Goal: Task Accomplishment & Management: Use online tool/utility

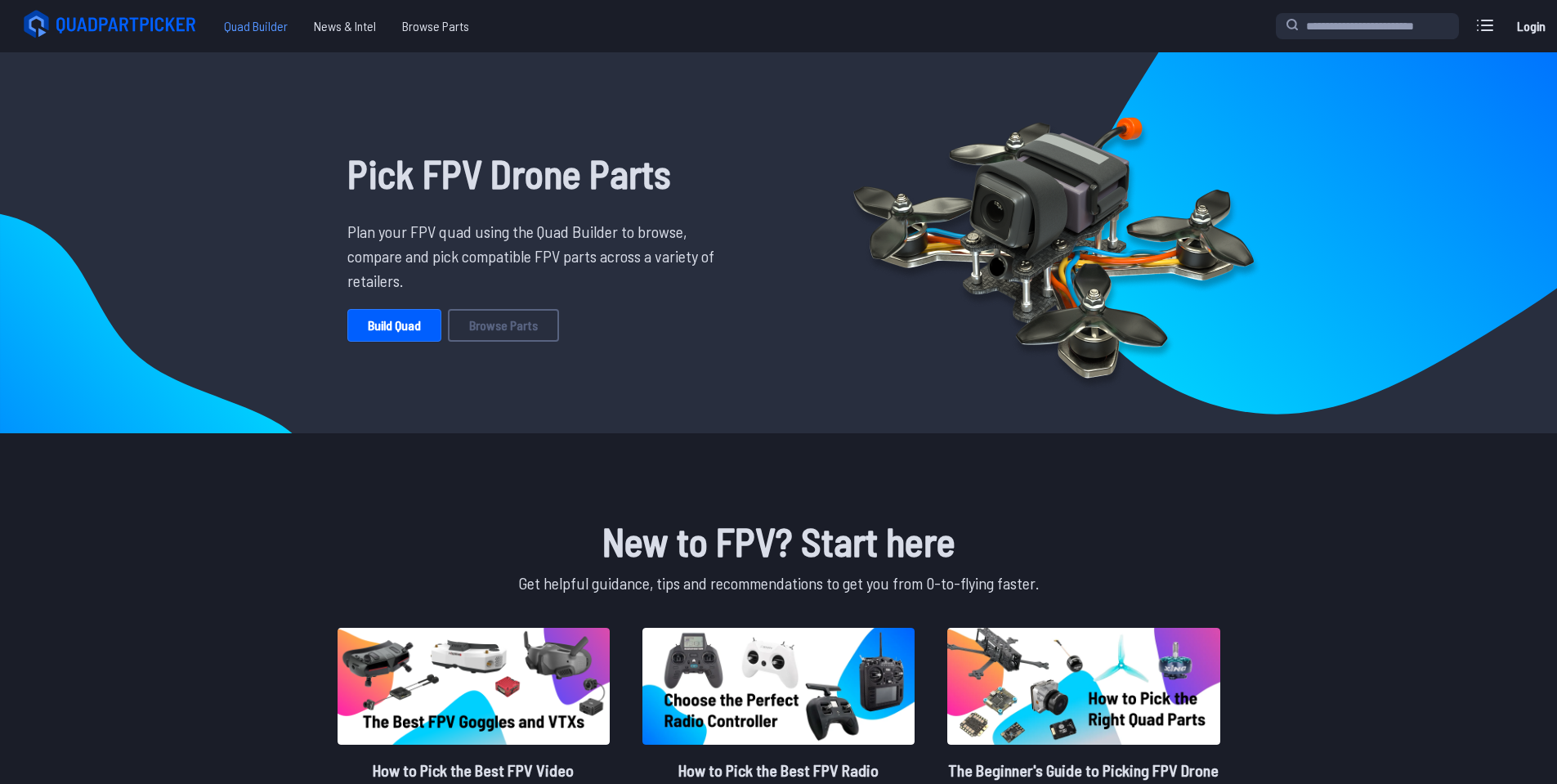
click at [256, 16] on span "Quad Builder" at bounding box center [256, 26] width 90 height 33
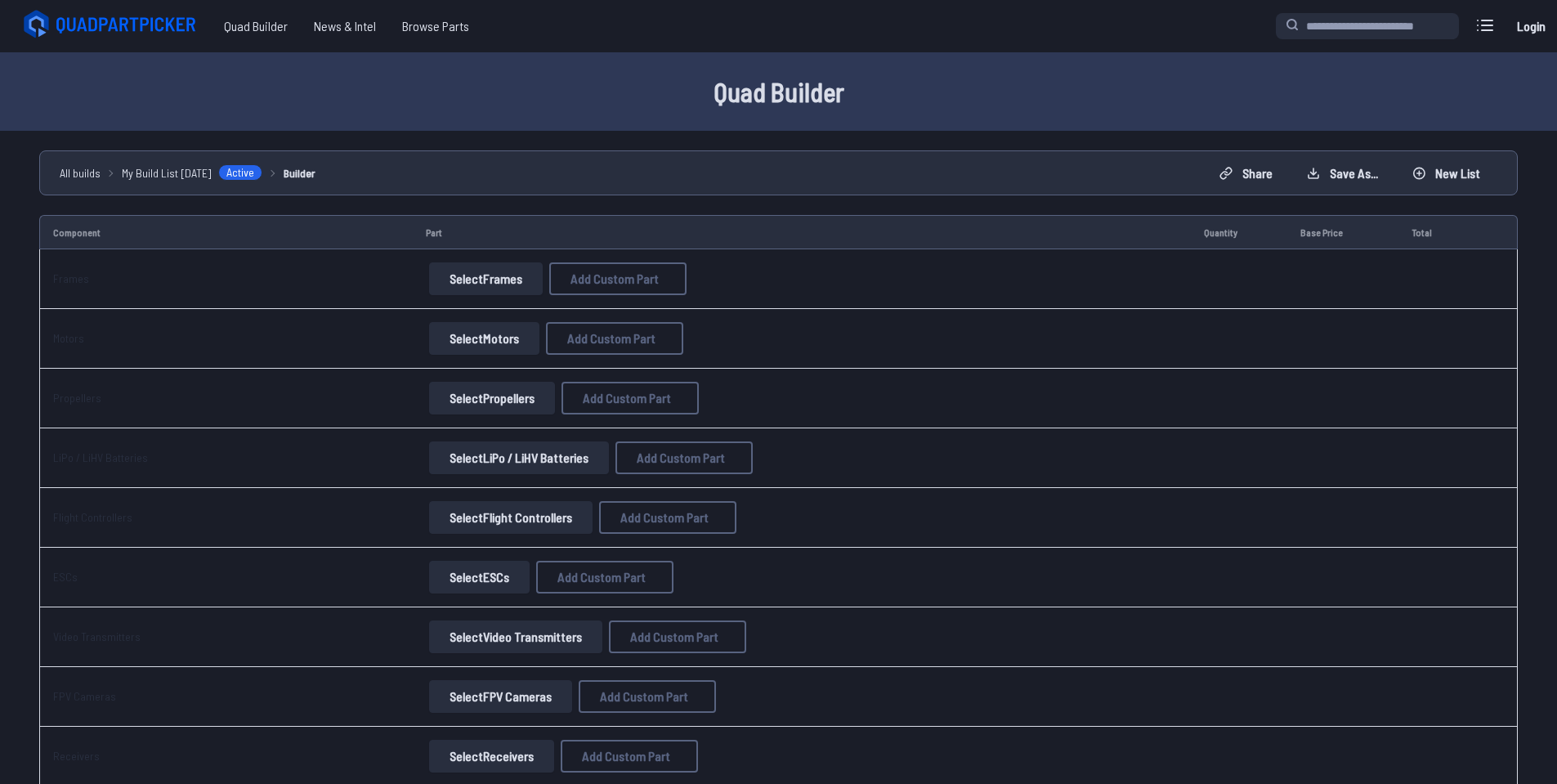
click at [486, 253] on td "Select Frames Add Custom Part Add Custom Part Part name* Brand / Manufacturer P…" at bounding box center [801, 279] width 778 height 60
click at [475, 269] on button "Select Frames" at bounding box center [485, 279] width 114 height 33
click at [483, 272] on button "Select Frames" at bounding box center [485, 279] width 114 height 33
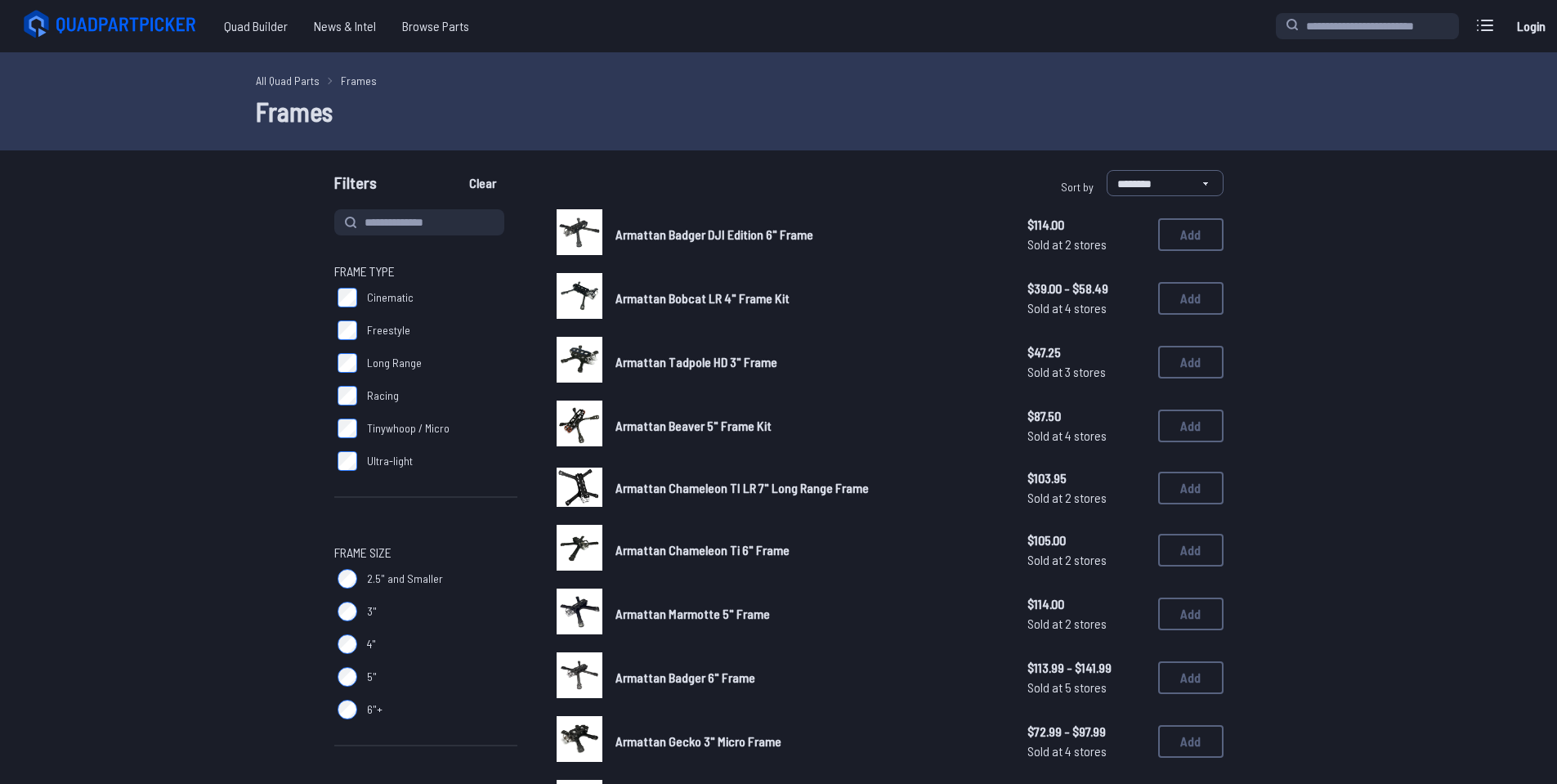
drag, startPoint x: 42, startPoint y: 262, endPoint x: 36, endPoint y: 252, distance: 11.7
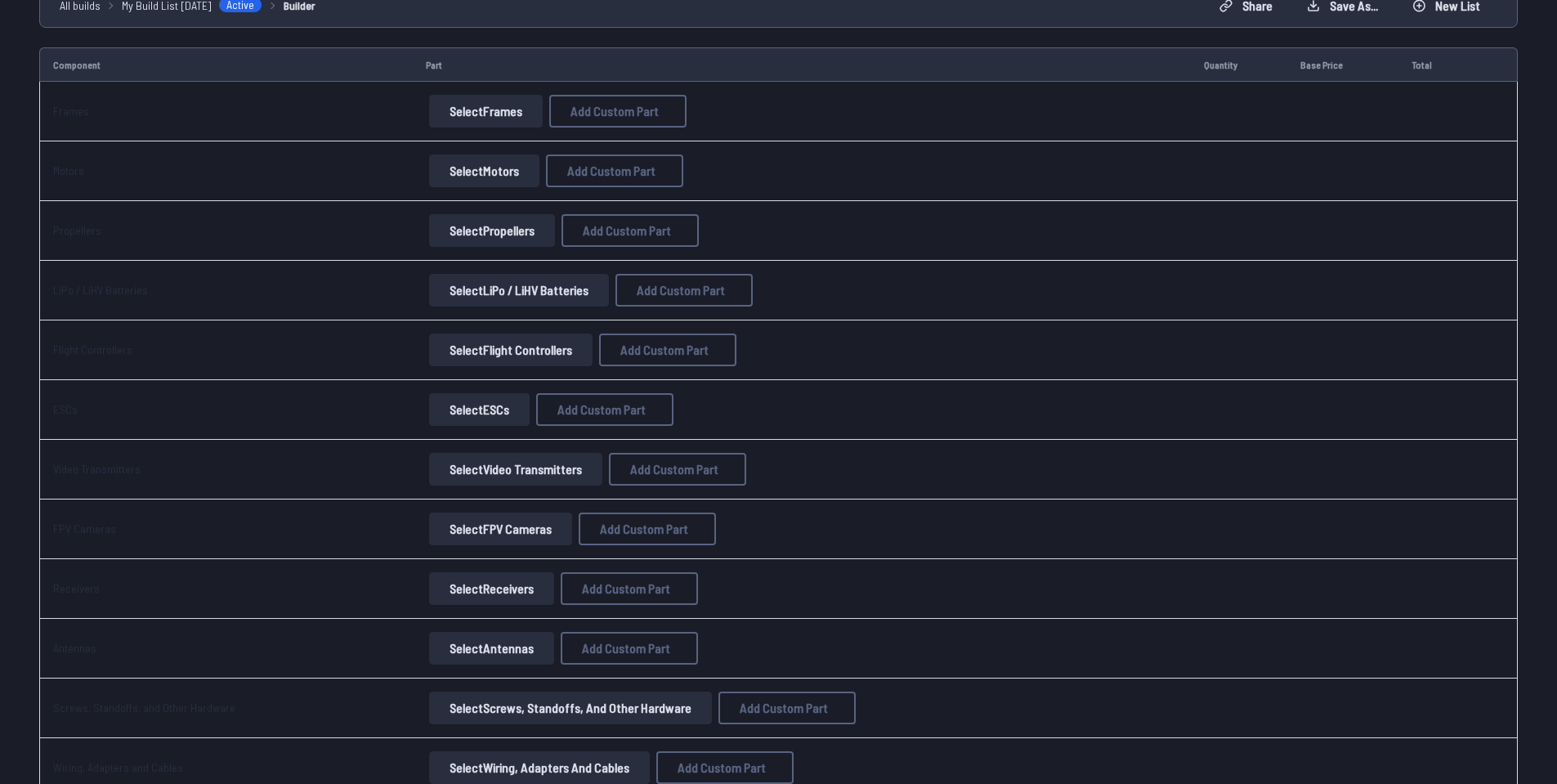
scroll to position [164, 0]
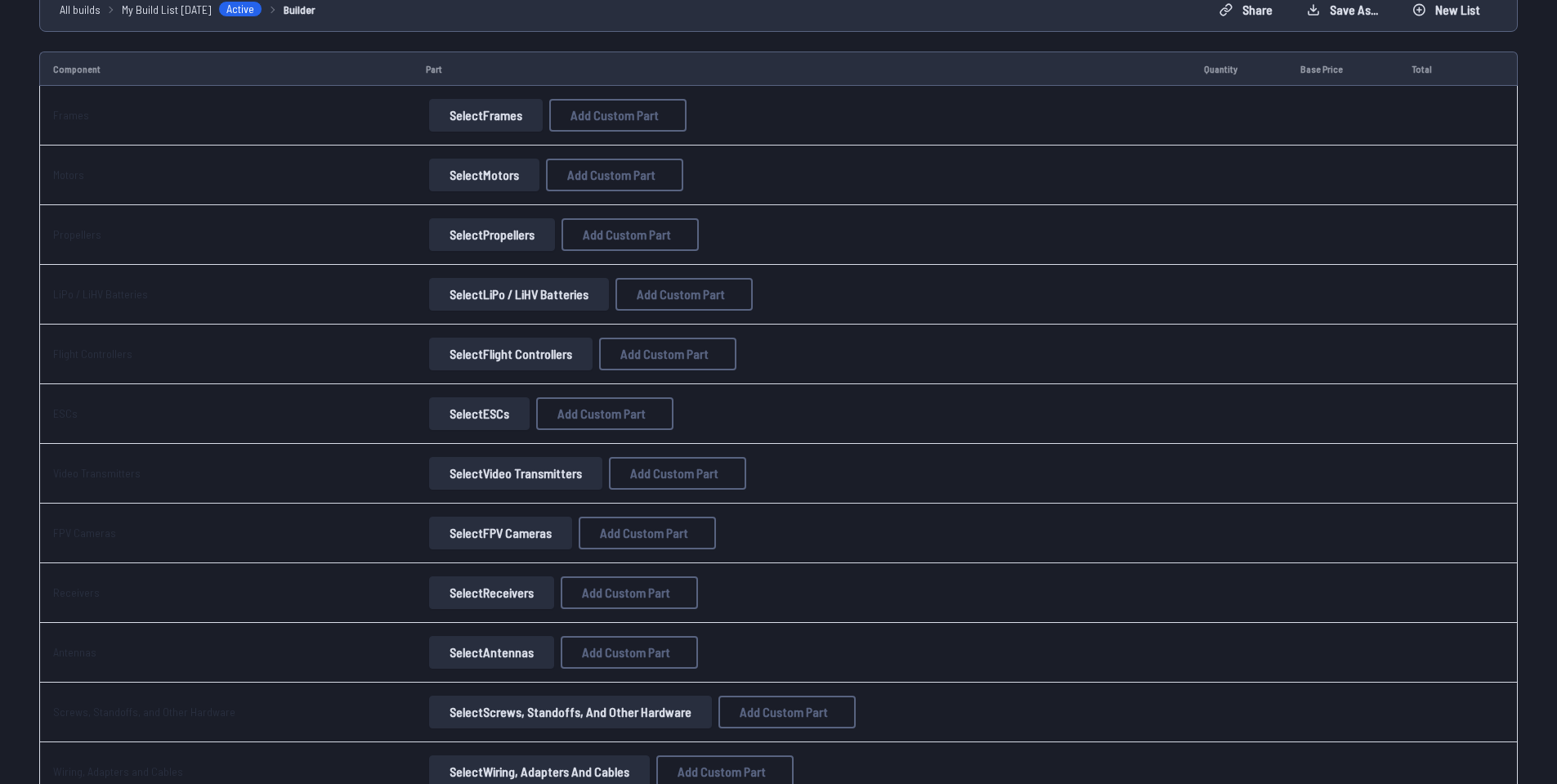
click at [472, 107] on button "Select Frames" at bounding box center [485, 115] width 114 height 33
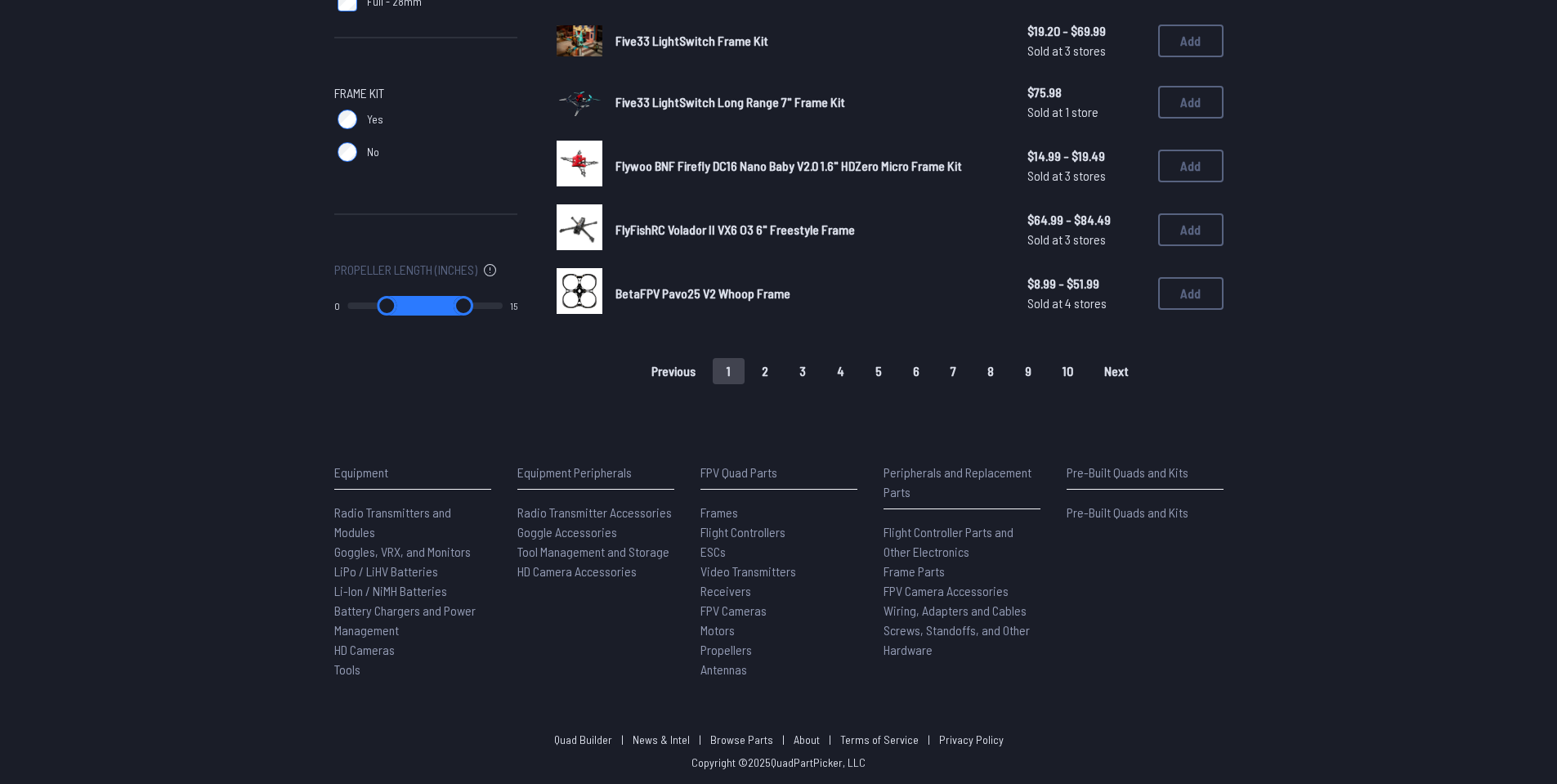
scroll to position [1058, 0]
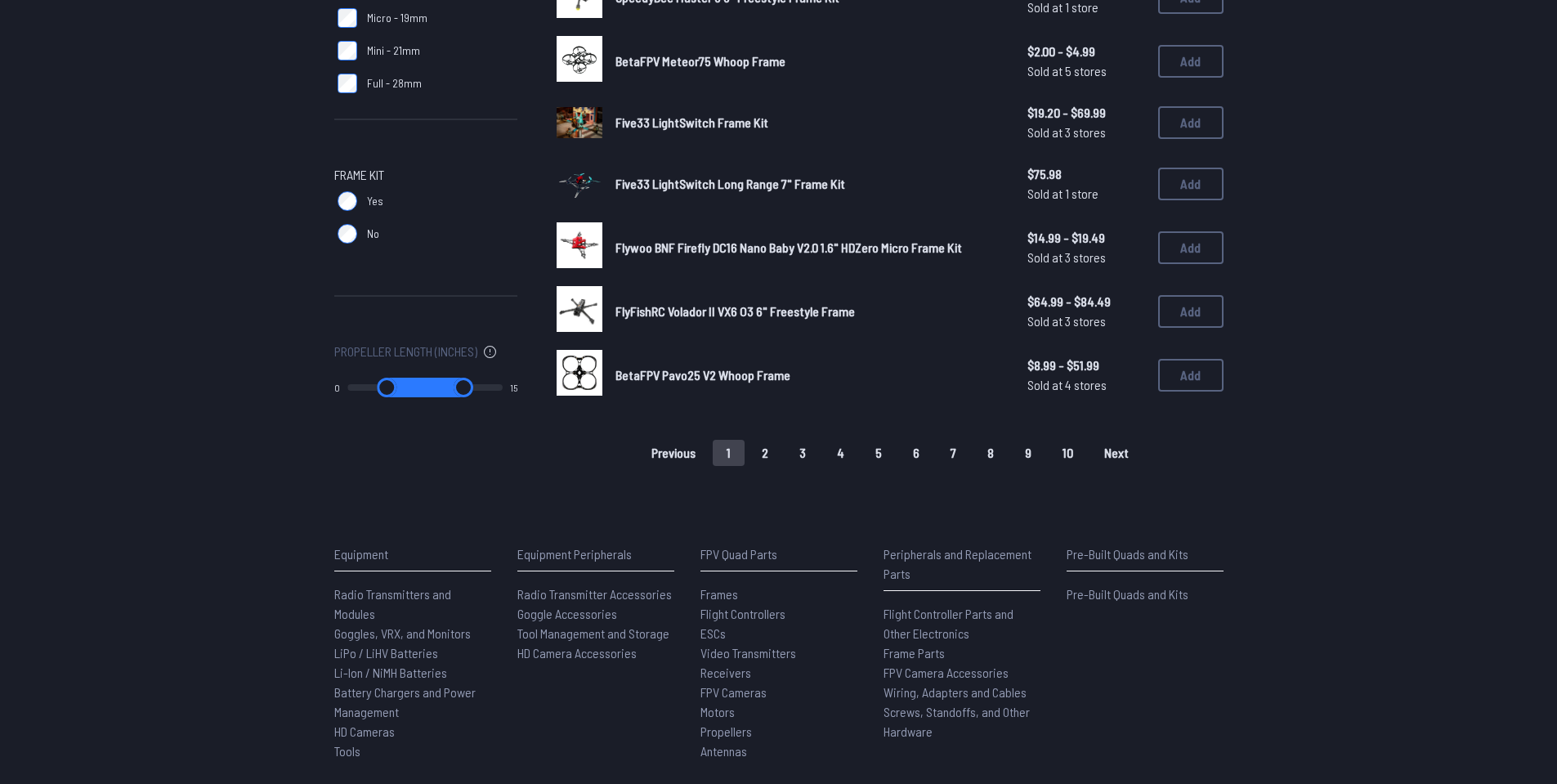
click at [581, 179] on img at bounding box center [579, 181] width 46 height 62
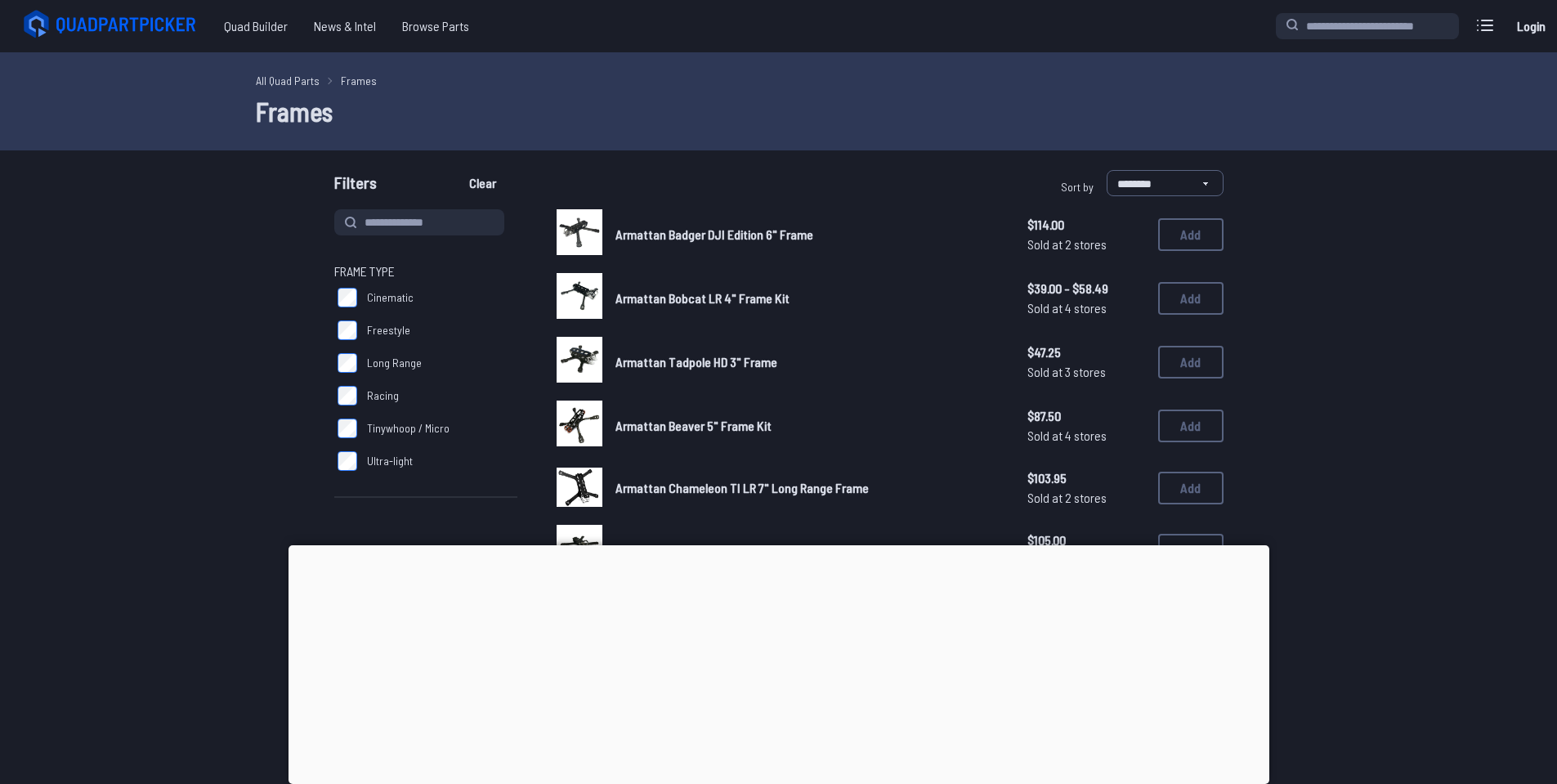
click at [778, 545] on div at bounding box center [779, 545] width 981 height 0
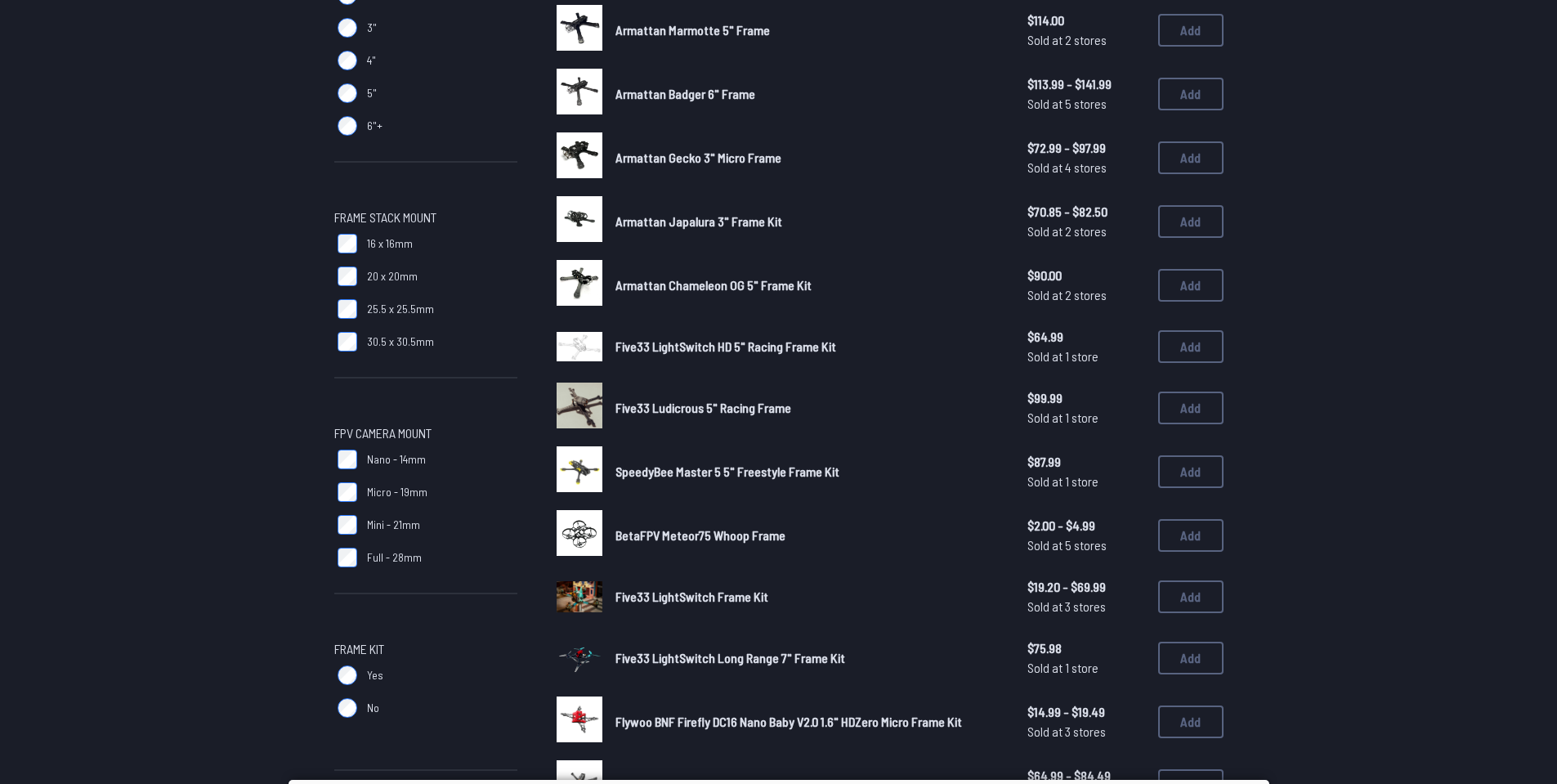
scroll to position [817, 0]
